Goal: Navigation & Orientation: Find specific page/section

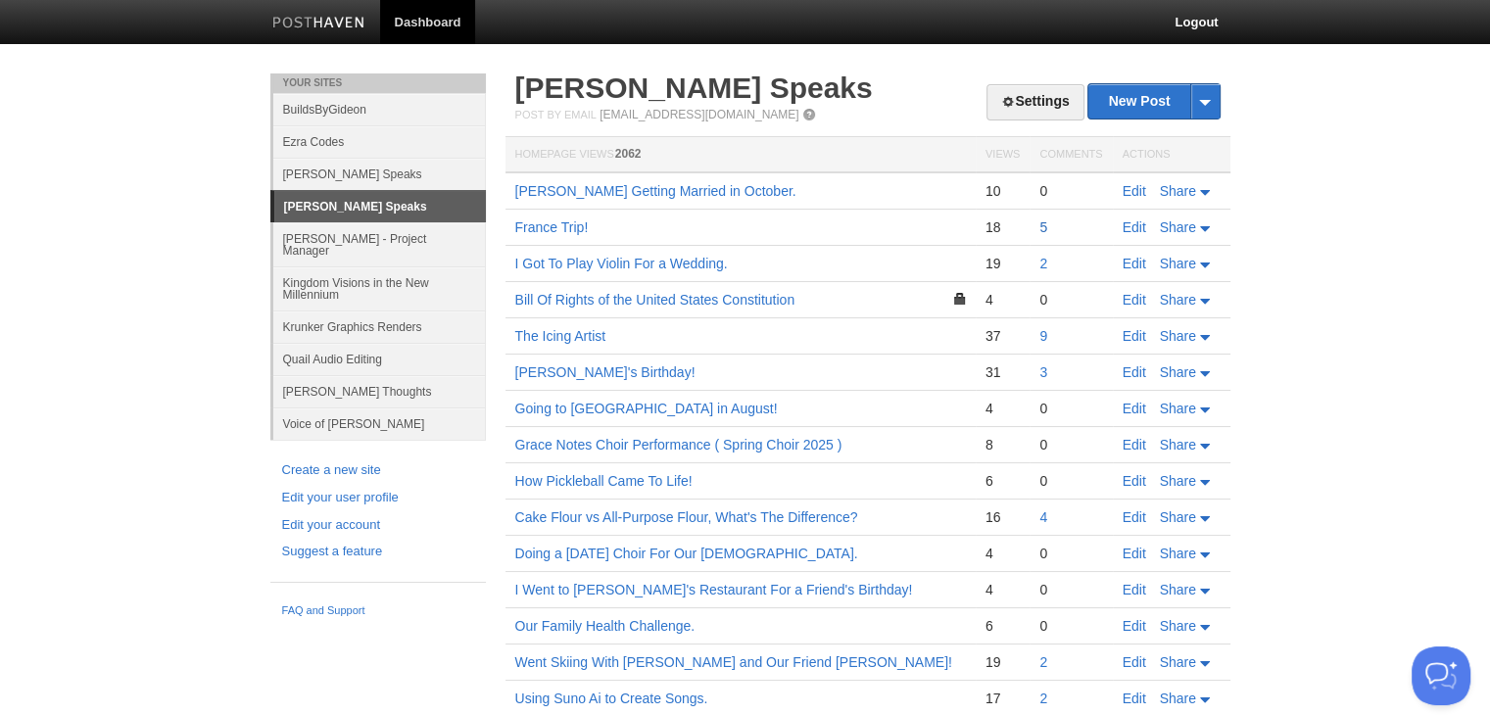
click at [1043, 229] on link "5" at bounding box center [1043, 227] width 8 height 16
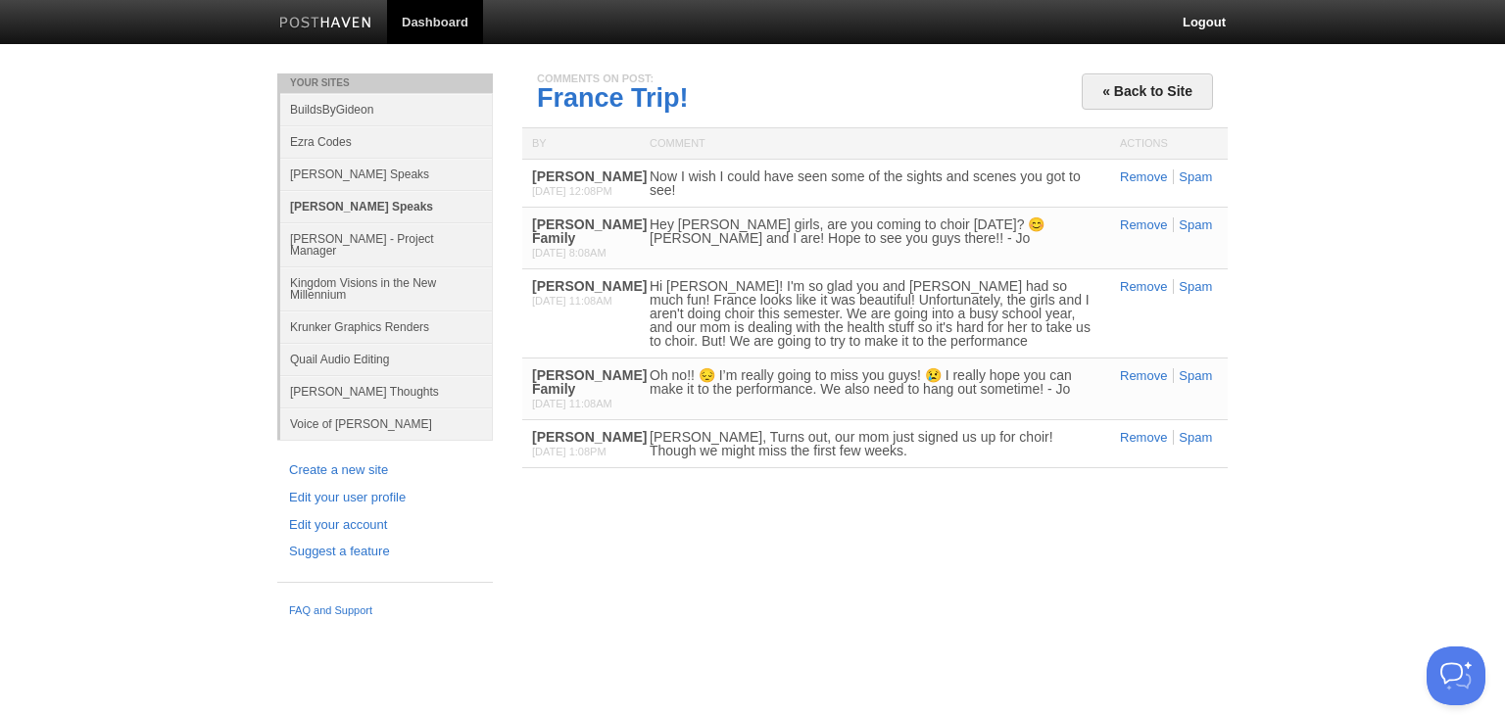
click at [342, 208] on link "[PERSON_NAME] Speaks" at bounding box center [386, 206] width 213 height 32
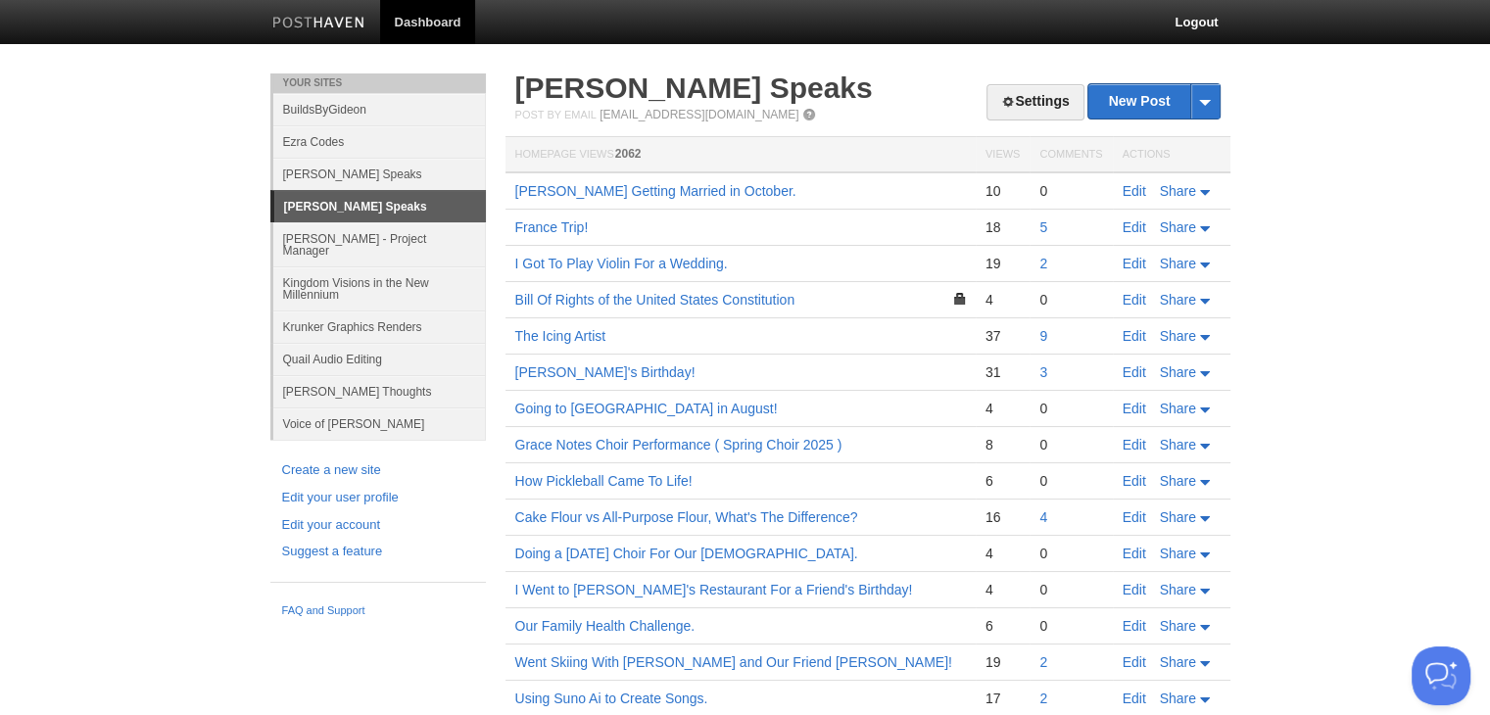
click at [561, 235] on td "France Trip!" at bounding box center [740, 228] width 470 height 36
click at [559, 232] on link "France Trip!" at bounding box center [551, 227] width 73 height 16
